Goal: Task Accomplishment & Management: Complete application form

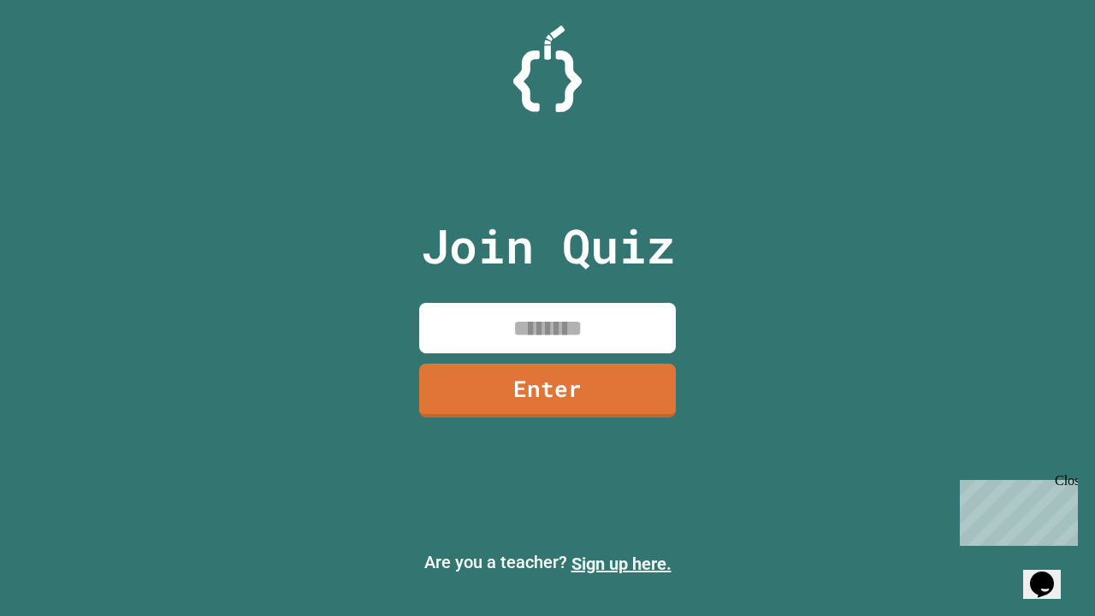
click at [621, 564] on link "Sign up here." at bounding box center [621, 563] width 100 height 21
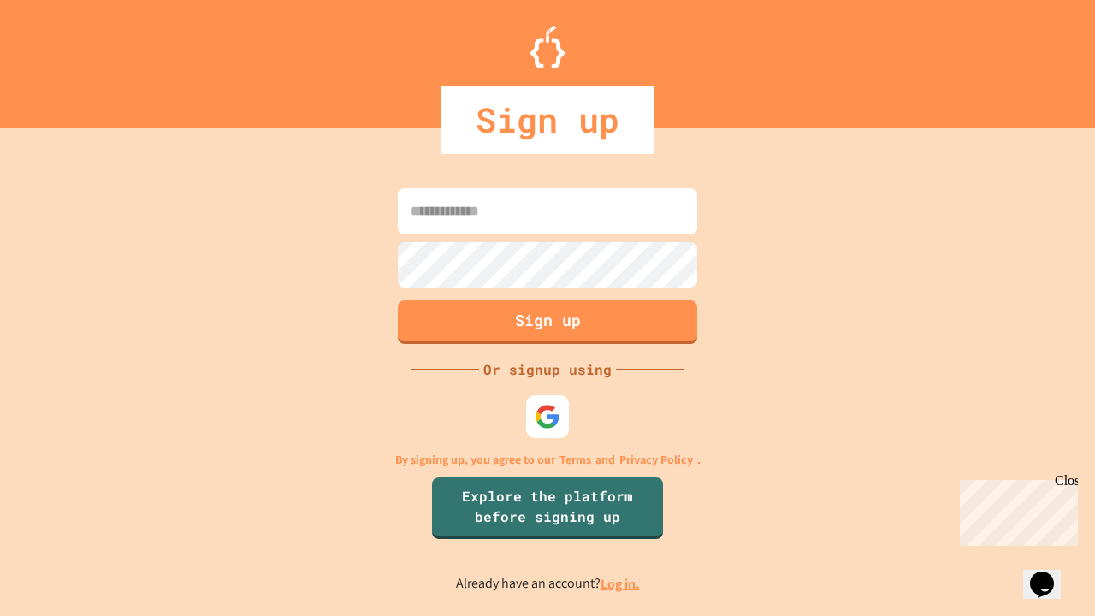
click at [621, 583] on link "Log in." at bounding box center [620, 584] width 39 height 18
